Goal: Information Seeking & Learning: Learn about a topic

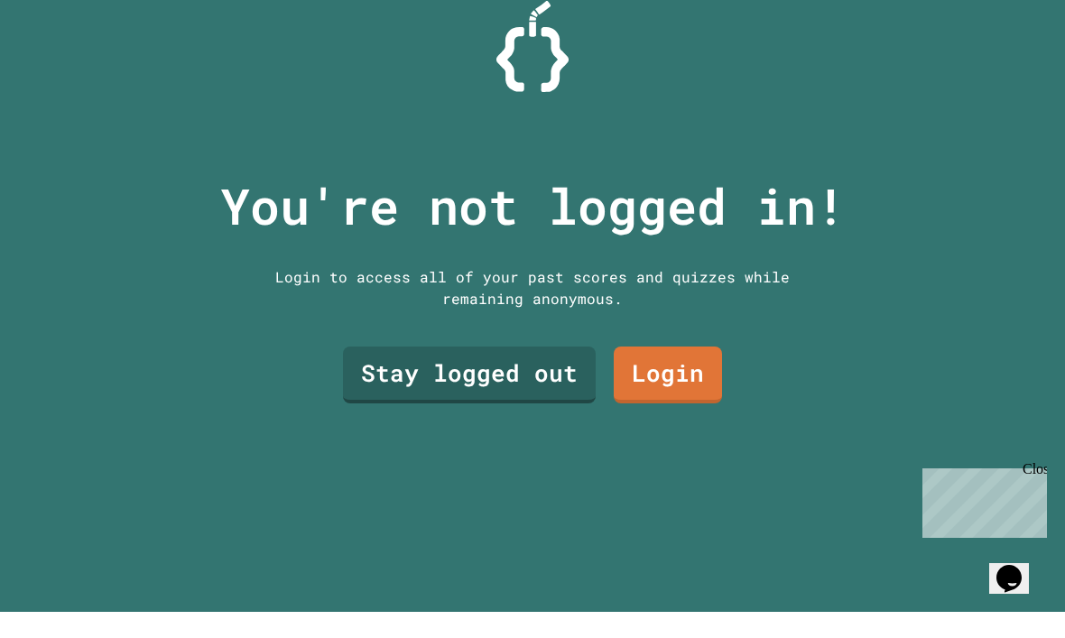
scroll to position [1, 0]
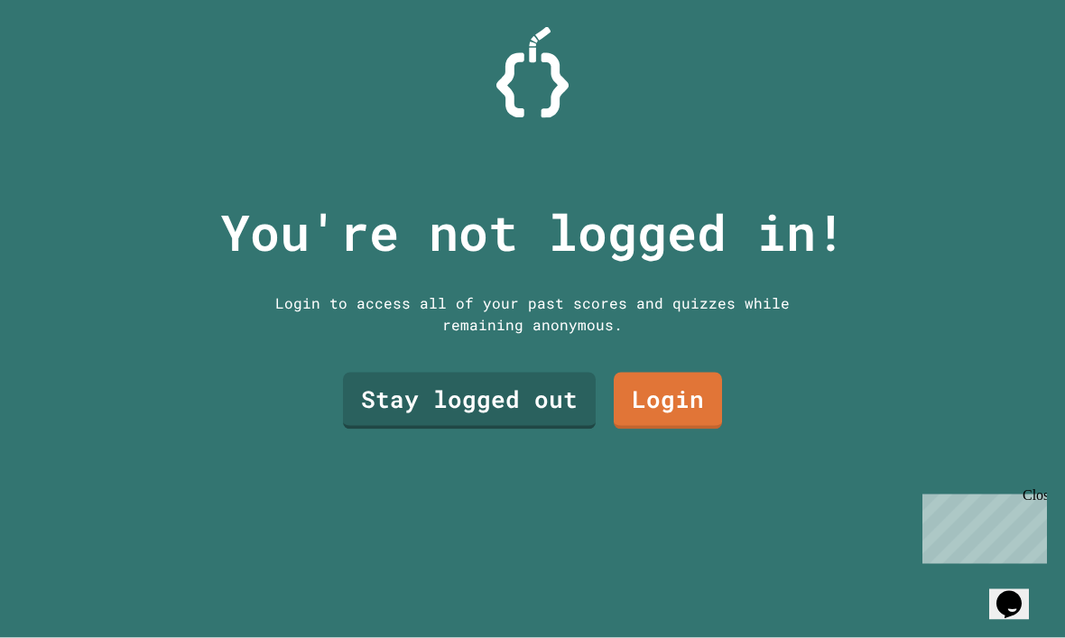
click at [512, 430] on link "Stay logged out" at bounding box center [469, 401] width 253 height 57
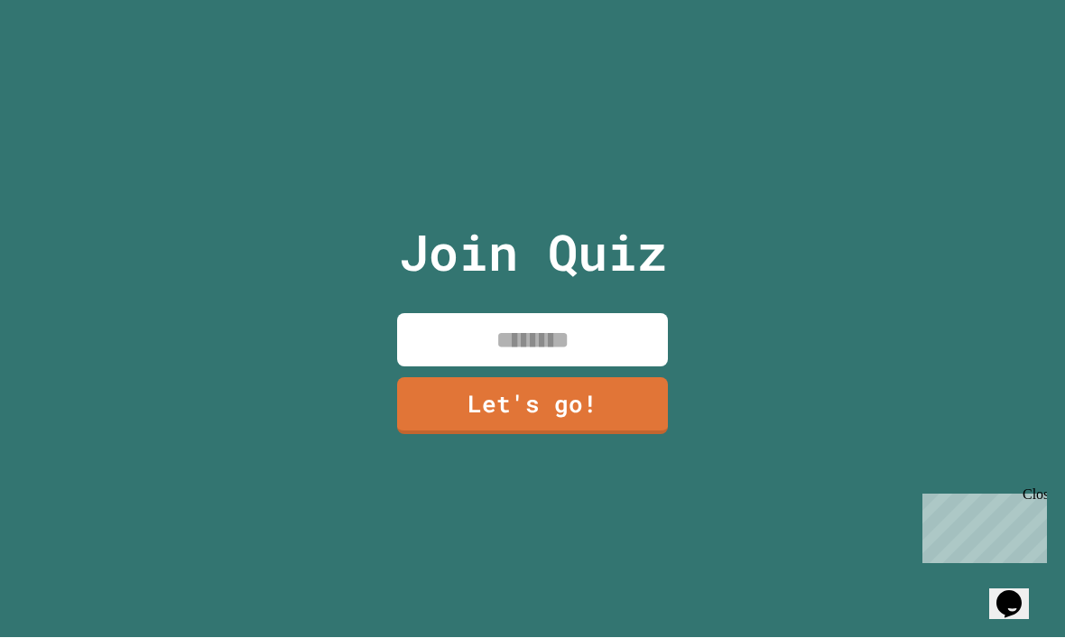
click at [612, 359] on input at bounding box center [532, 340] width 271 height 53
click at [598, 435] on link "Let's go!" at bounding box center [532, 406] width 271 height 57
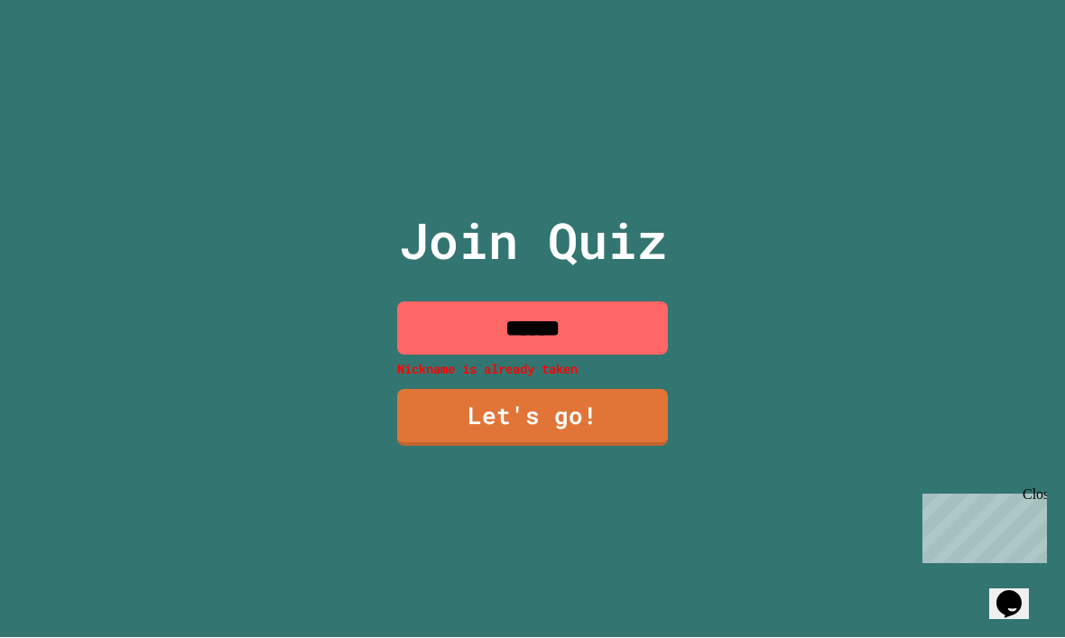
click at [616, 356] on input "******" at bounding box center [532, 328] width 271 height 53
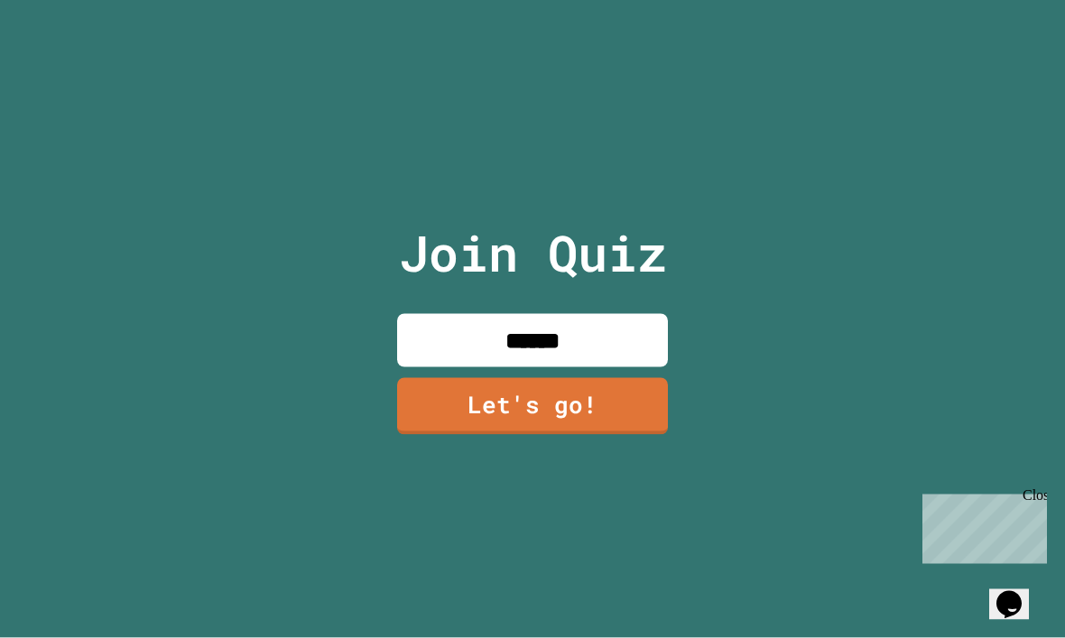
click at [642, 432] on link "Let's go!" at bounding box center [532, 406] width 271 height 57
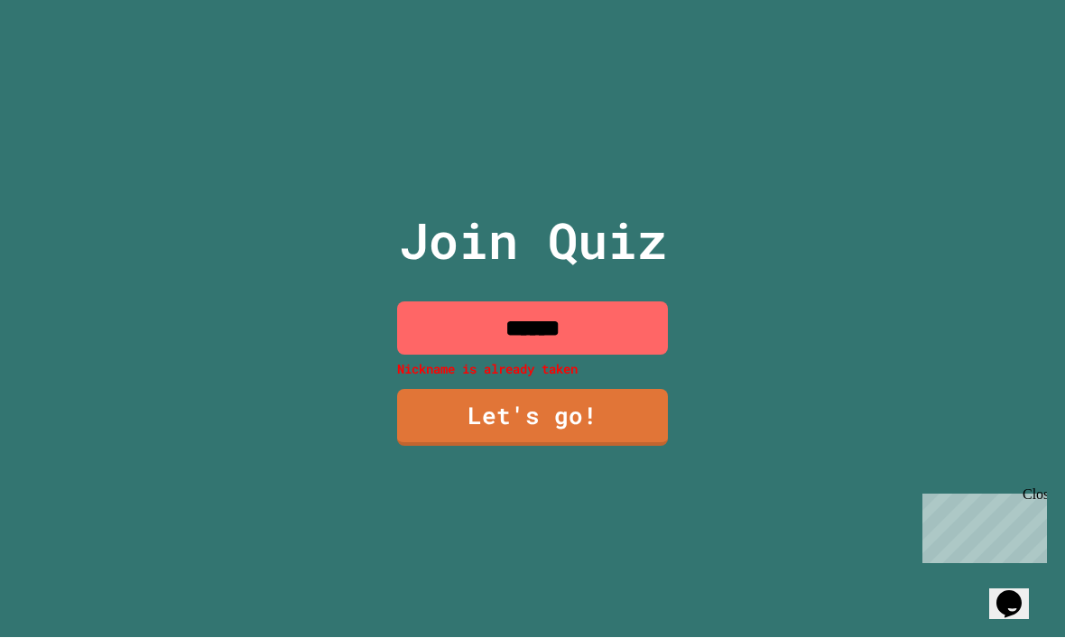
click at [636, 356] on input "******" at bounding box center [532, 328] width 271 height 53
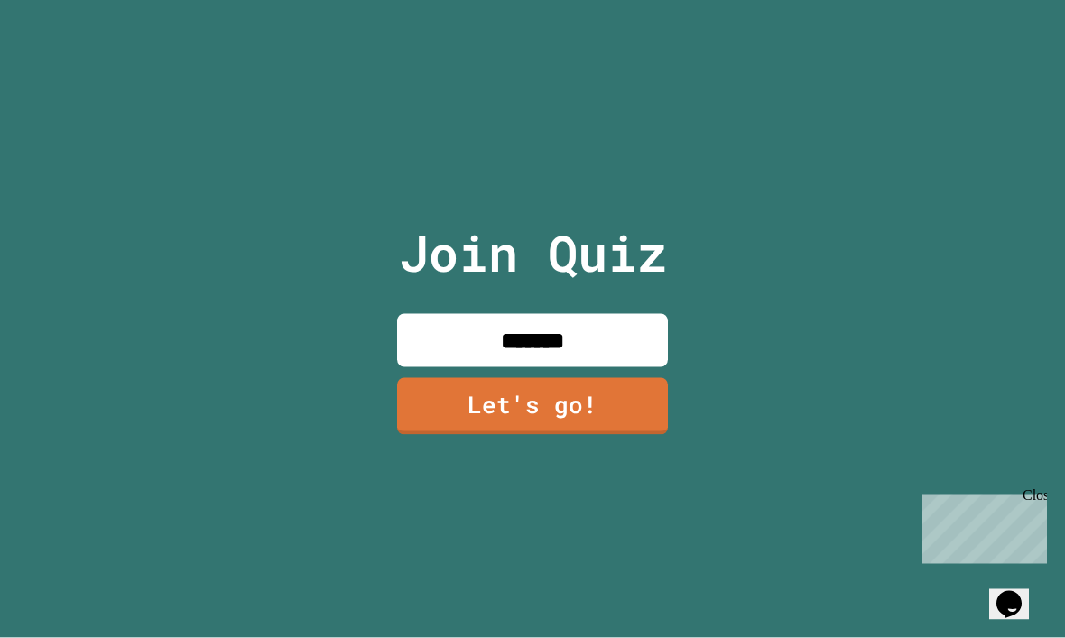
type input "******"
click at [617, 424] on link "Let's go!" at bounding box center [532, 406] width 271 height 57
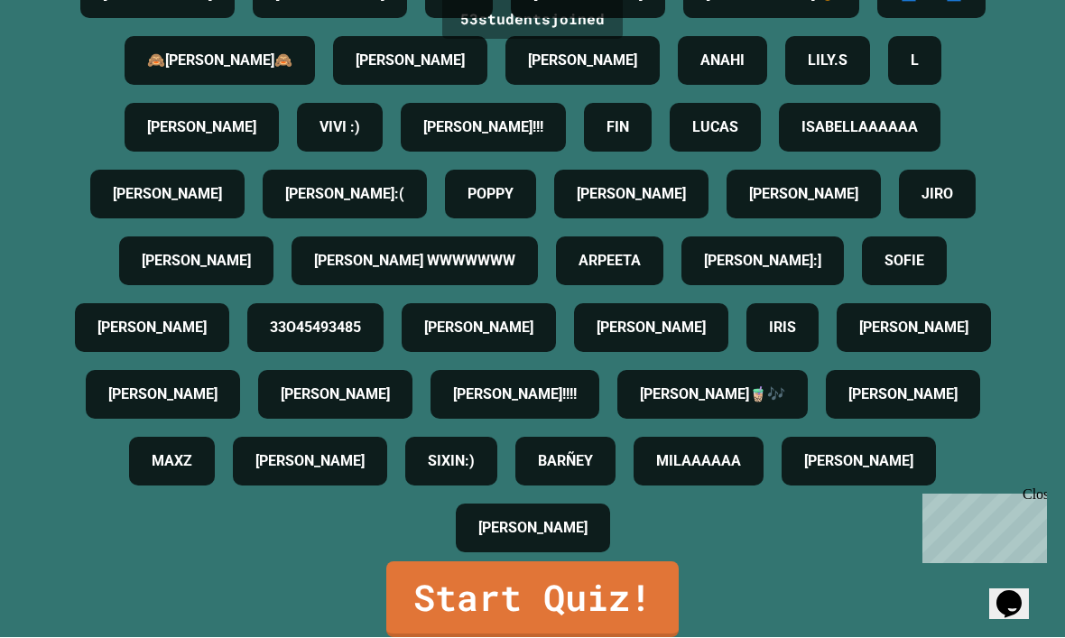
scroll to position [481, 0]
click at [503, 637] on link "Start Quiz!" at bounding box center [532, 600] width 292 height 76
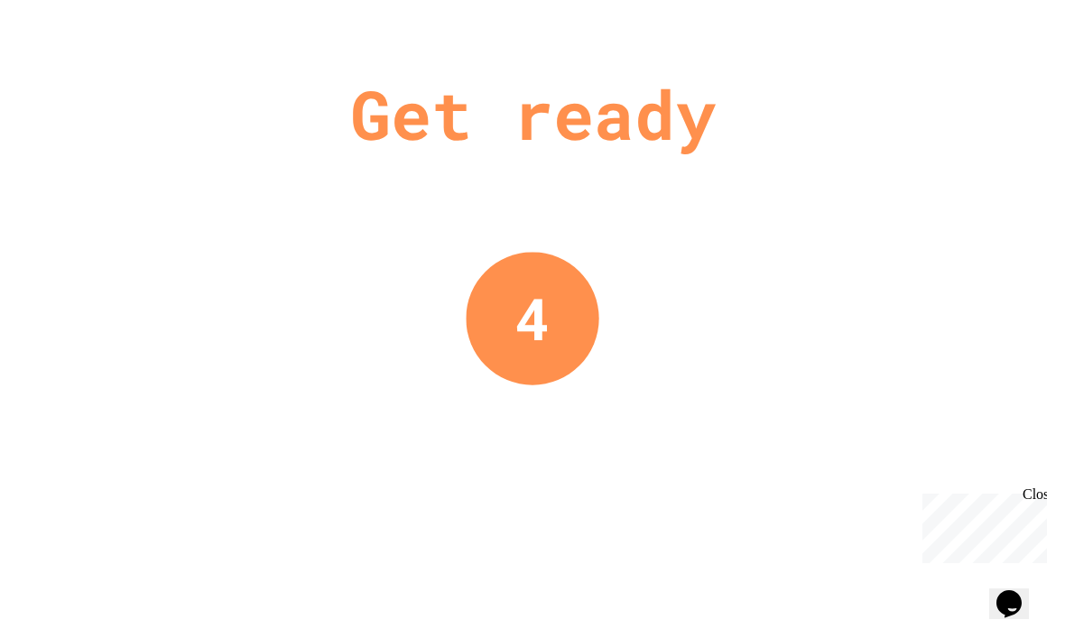
scroll to position [0, 0]
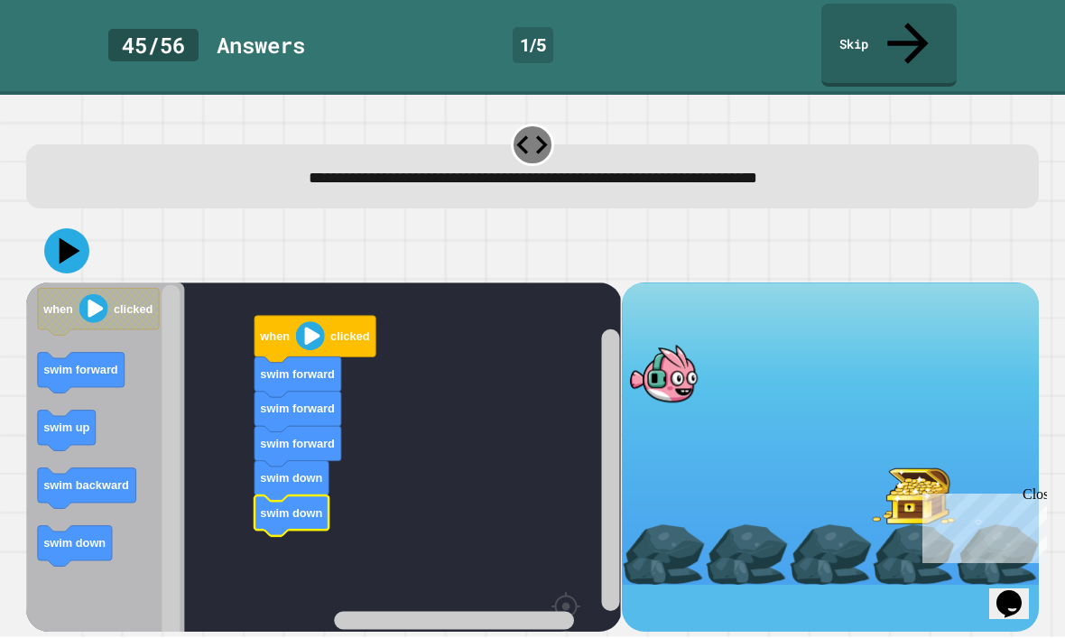
click at [60, 229] on icon at bounding box center [66, 251] width 45 height 45
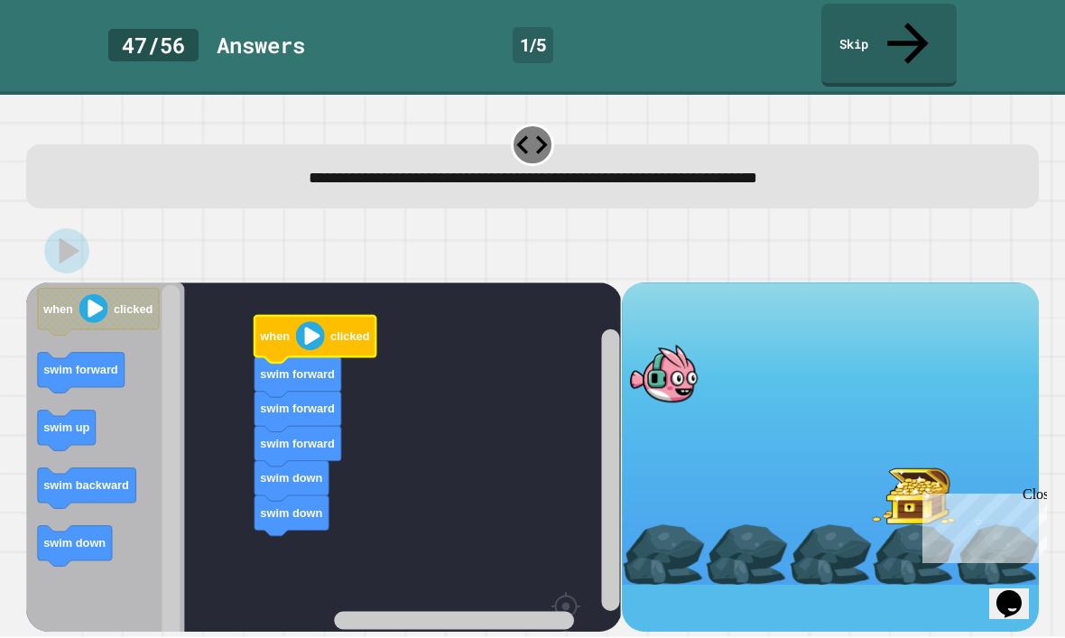
click at [314, 322] on image "Blockly Workspace" at bounding box center [310, 336] width 29 height 29
click at [313, 322] on image "Blockly Workspace" at bounding box center [310, 336] width 29 height 29
click at [1014, 220] on div at bounding box center [532, 251] width 1012 height 63
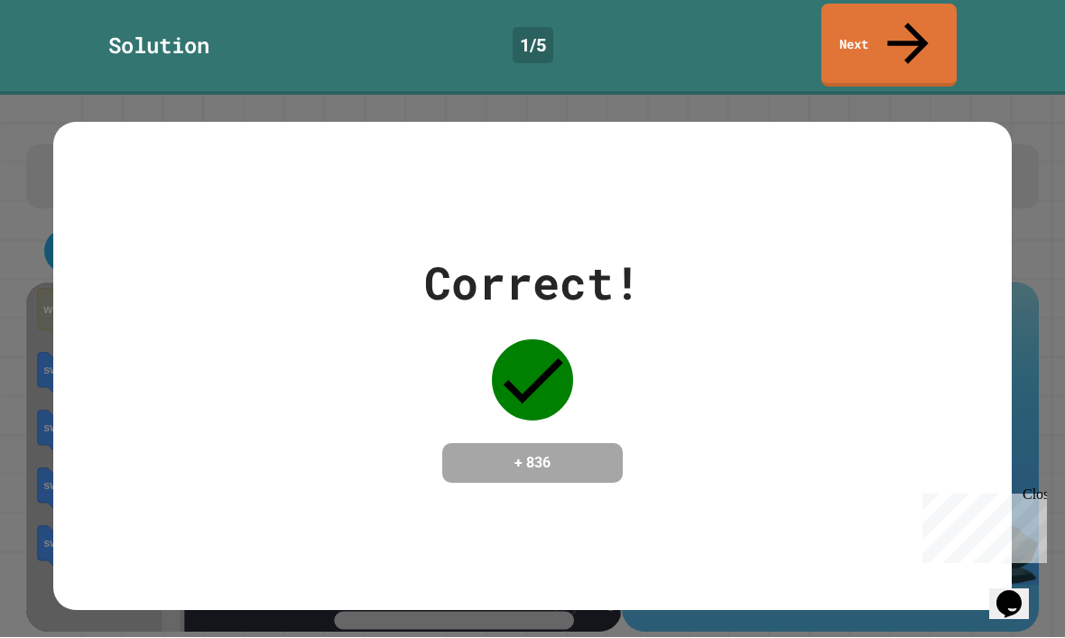
click at [1036, 491] on div "Close" at bounding box center [1034, 497] width 23 height 23
click at [961, 430] on div "Correct! + 836" at bounding box center [532, 367] width 958 height 234
click at [920, 29] on link "Next" at bounding box center [888, 46] width 135 height 83
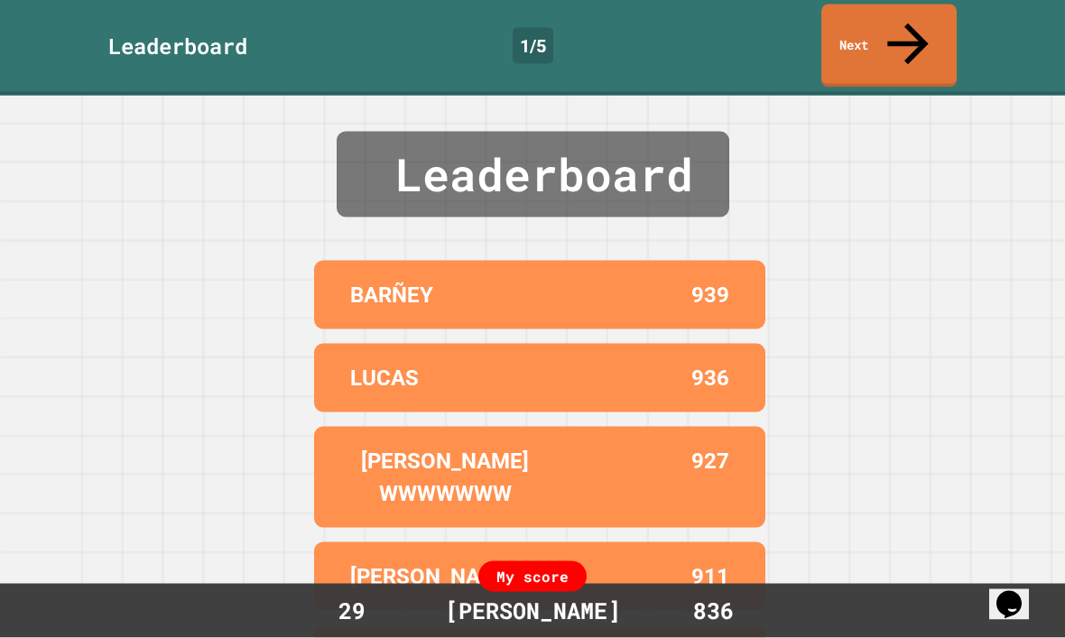
click at [942, 21] on link "Next" at bounding box center [888, 46] width 135 height 83
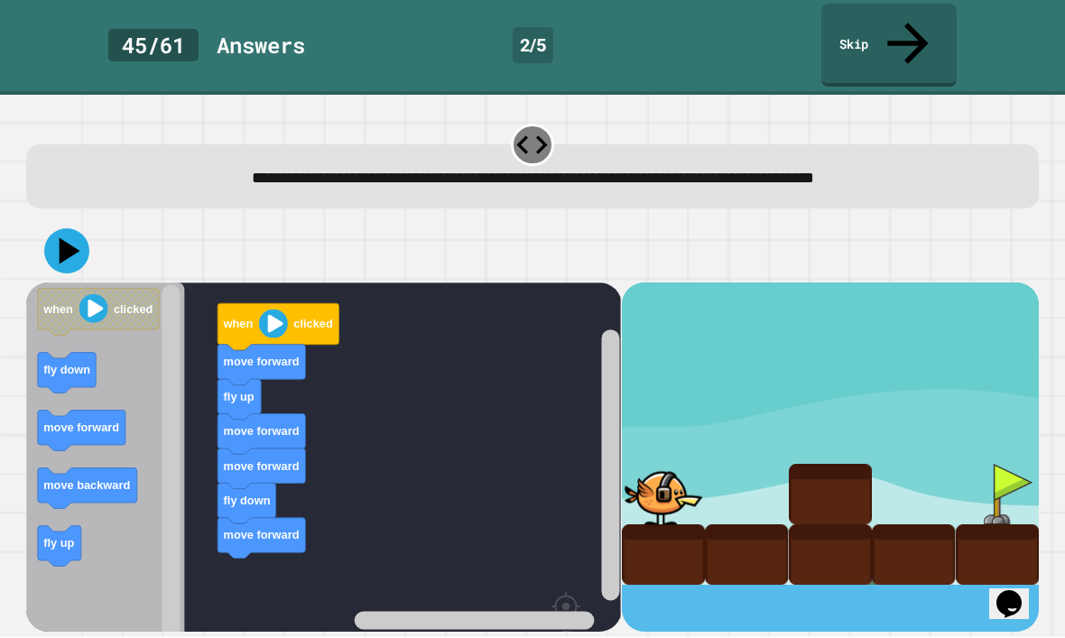
click at [78, 229] on icon at bounding box center [66, 251] width 45 height 45
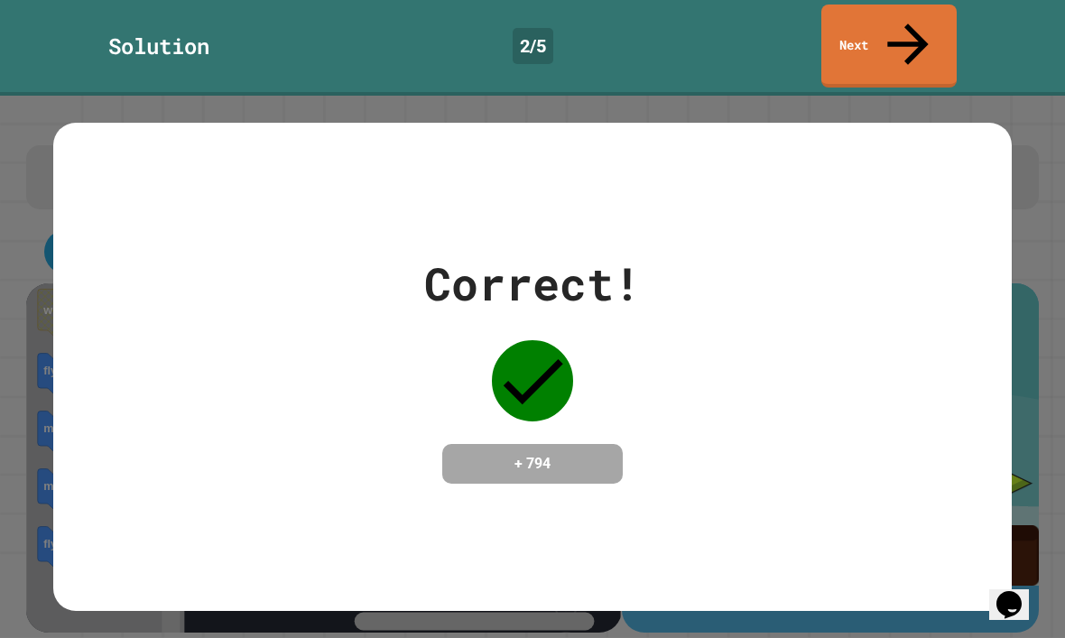
click at [936, 23] on link "Next" at bounding box center [888, 46] width 135 height 83
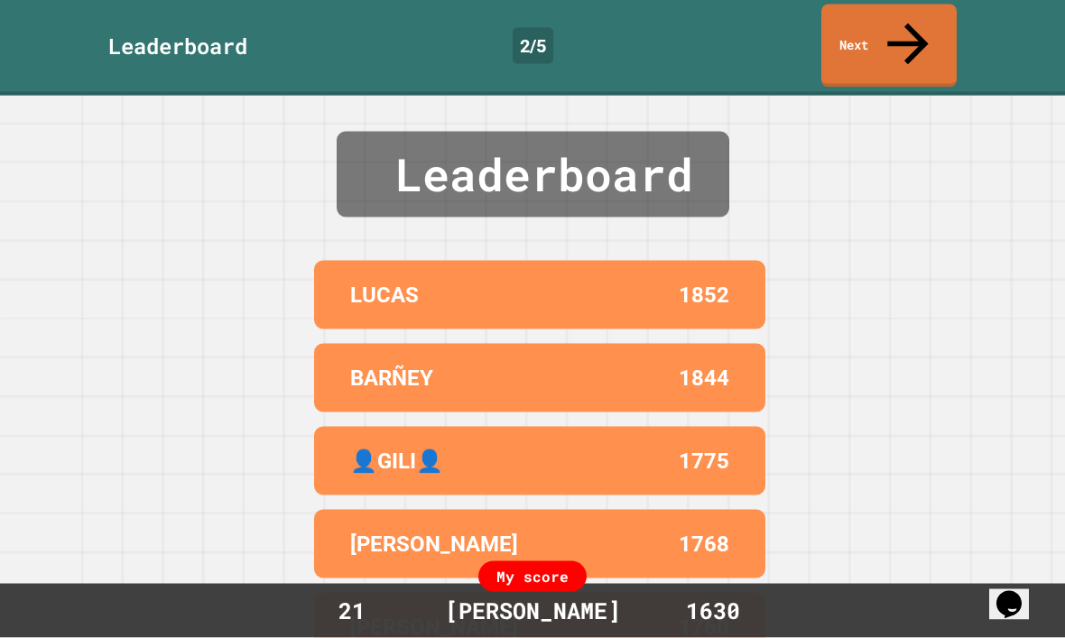
click at [924, 20] on link "Next" at bounding box center [888, 46] width 135 height 83
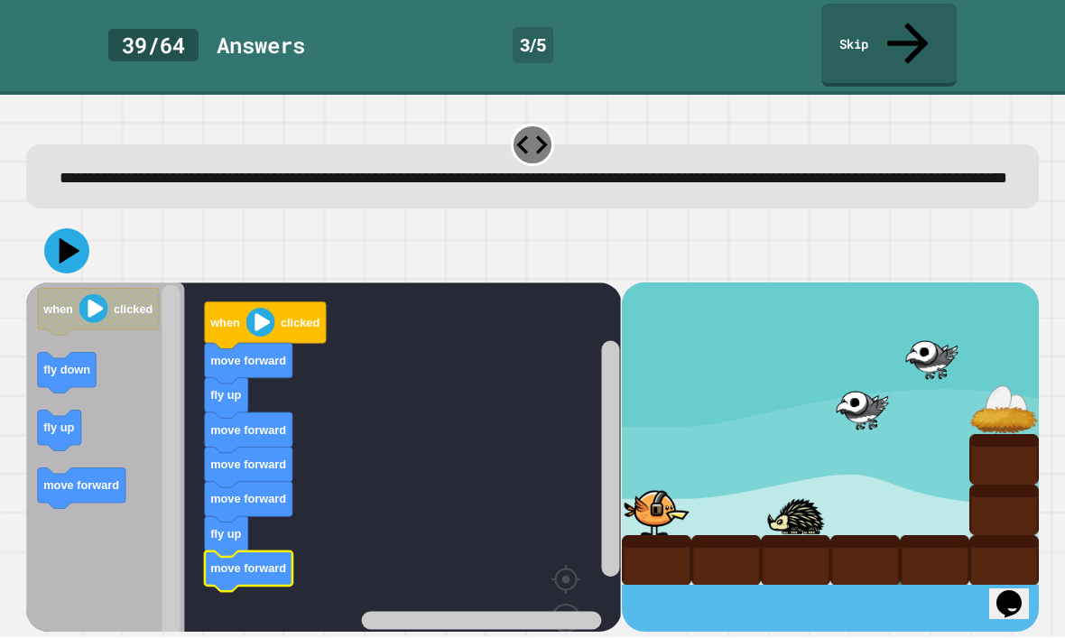
click at [79, 229] on icon at bounding box center [66, 251] width 45 height 45
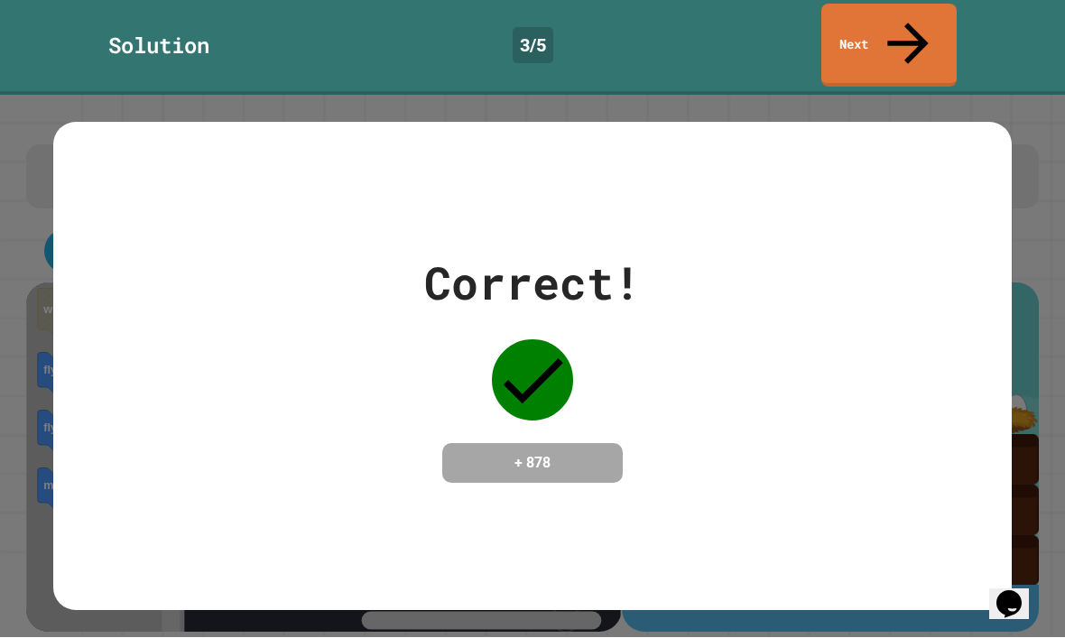
click at [922, 28] on link "Next" at bounding box center [888, 46] width 135 height 83
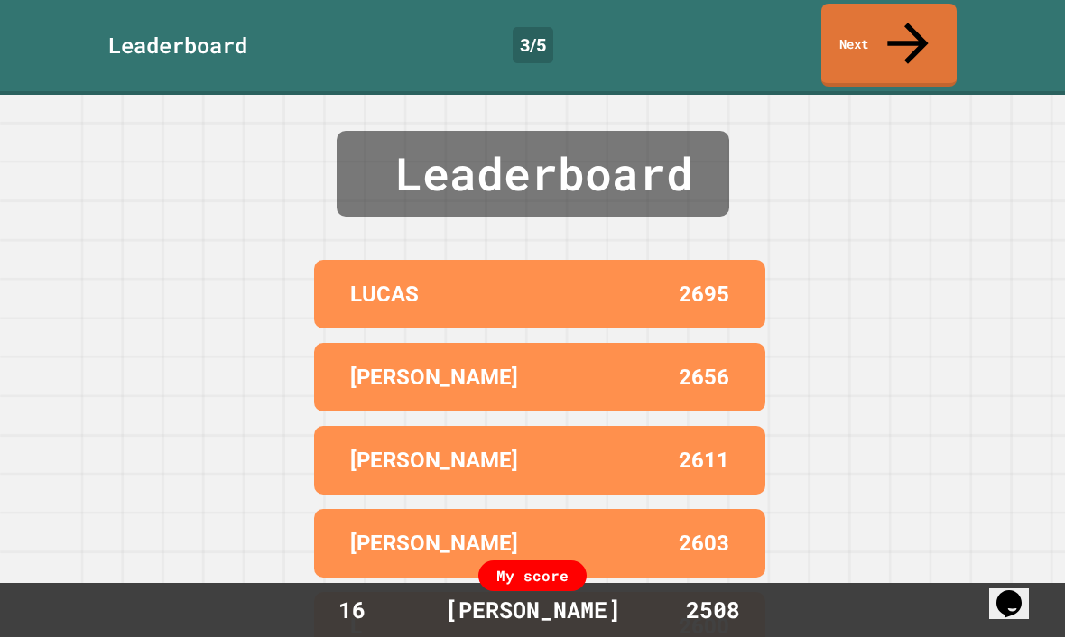
click at [884, 30] on link "Next" at bounding box center [888, 46] width 135 height 83
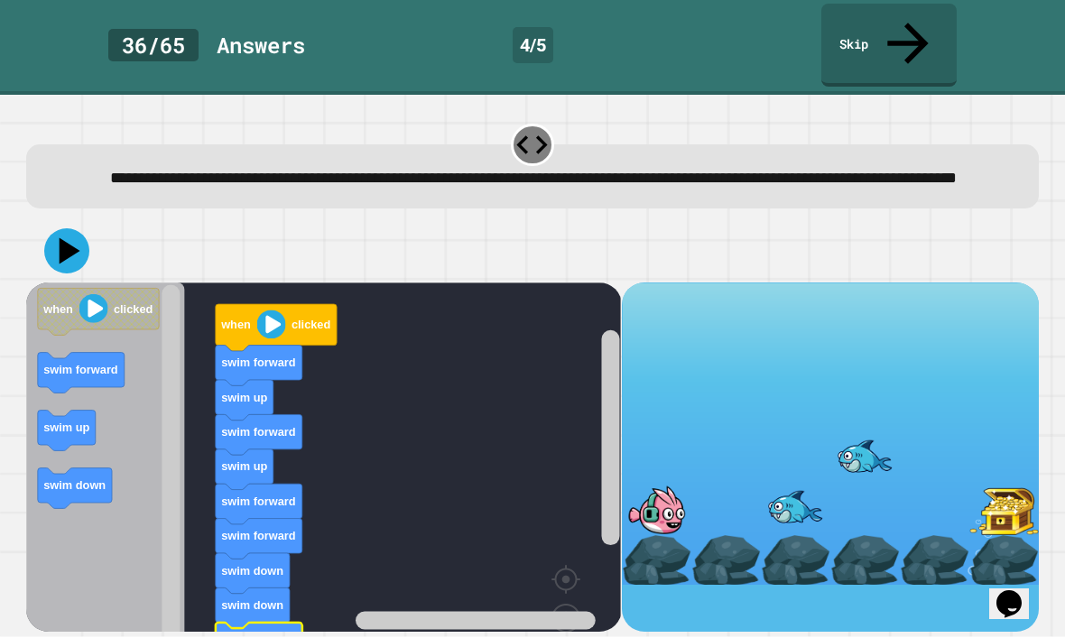
click at [60, 247] on icon at bounding box center [66, 251] width 45 height 45
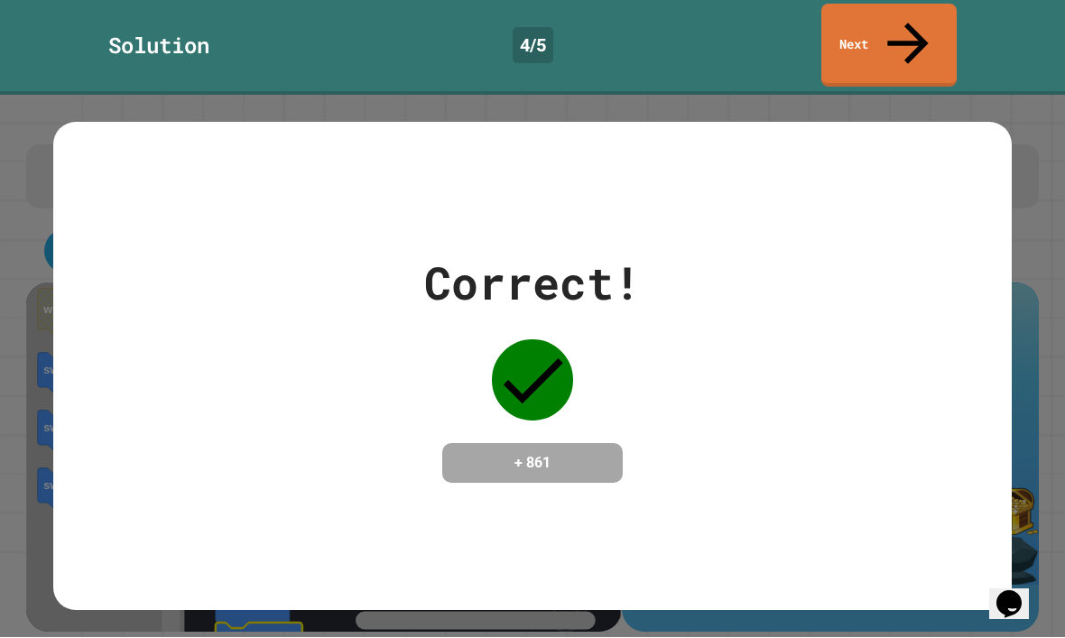
click at [912, 25] on icon at bounding box center [907, 44] width 61 height 61
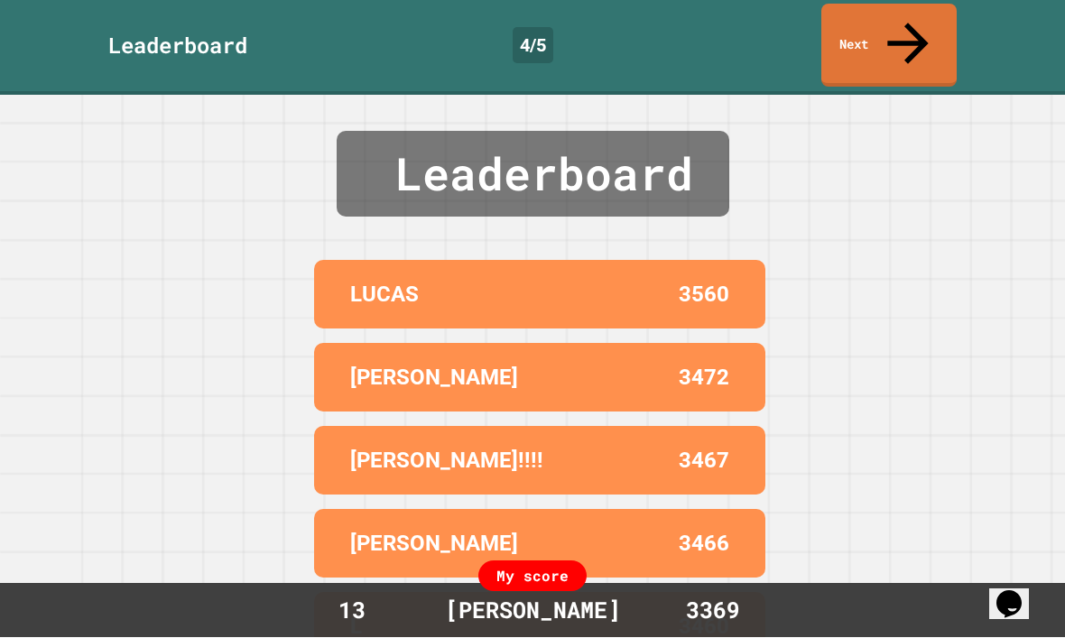
click at [925, 25] on link "Next" at bounding box center [888, 46] width 135 height 83
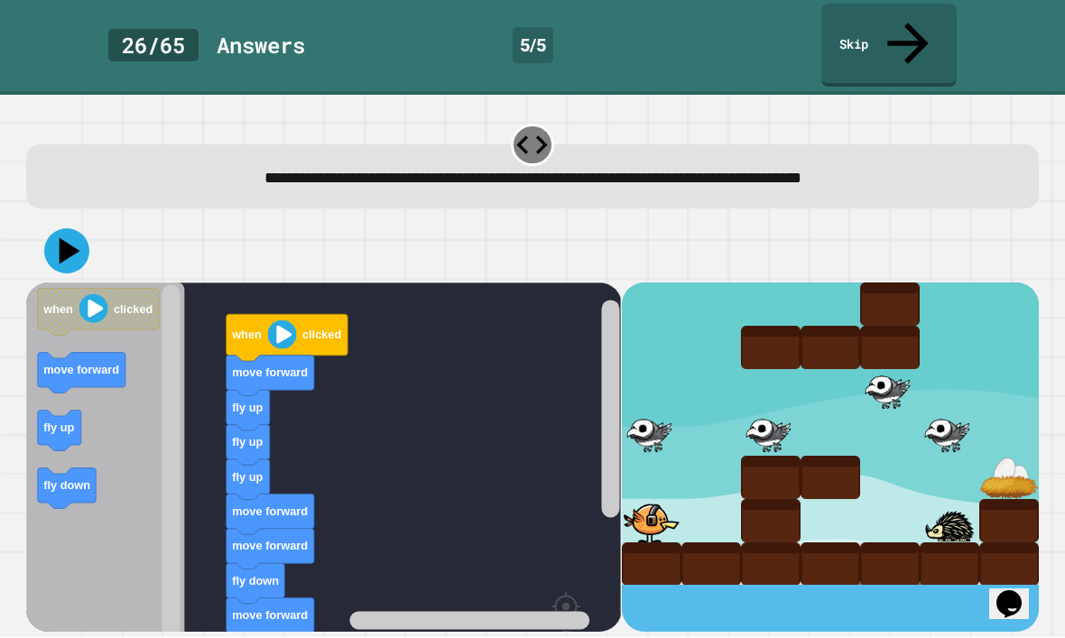
click at [69, 229] on icon at bounding box center [66, 251] width 45 height 45
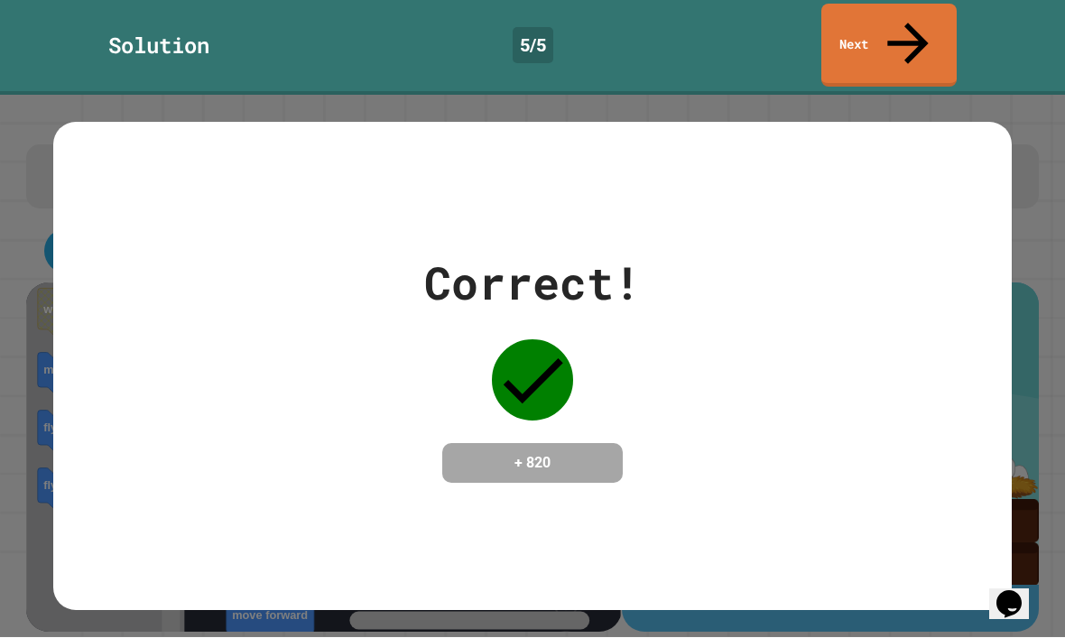
click at [916, 28] on icon at bounding box center [907, 44] width 61 height 61
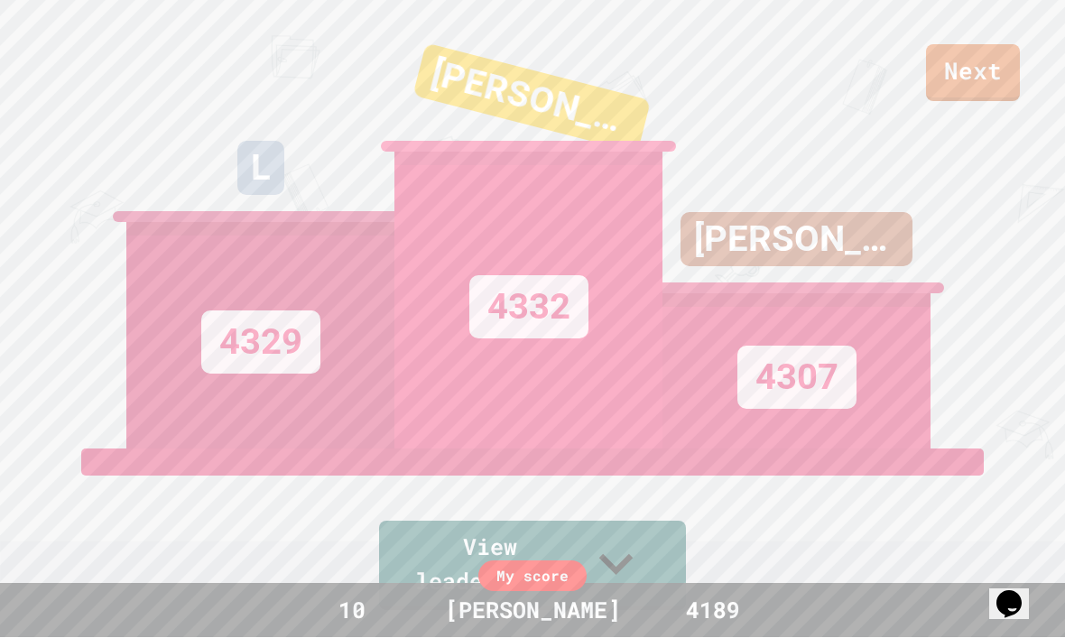
click at [959, 63] on link "Next" at bounding box center [973, 73] width 94 height 57
